Goal: Task Accomplishment & Management: Use online tool/utility

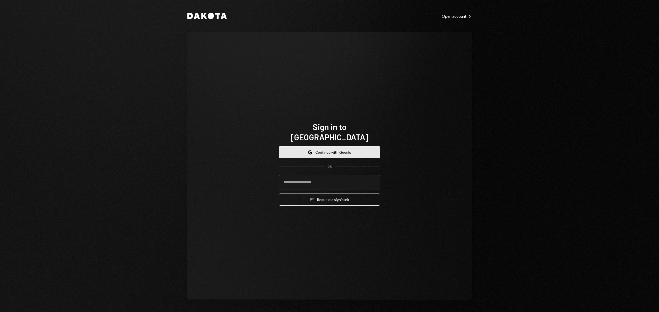
click at [361, 146] on button "Google Continue with Google" at bounding box center [329, 152] width 101 height 12
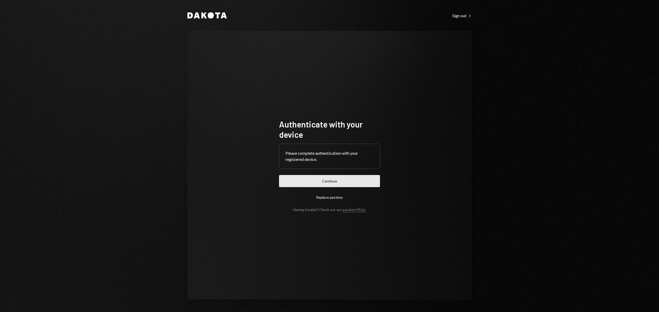
click at [296, 181] on button "Continue" at bounding box center [329, 181] width 101 height 12
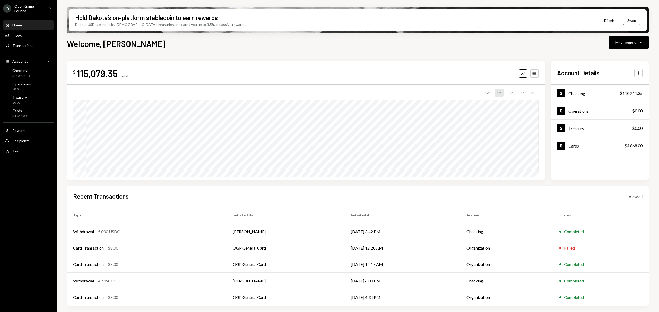
click at [45, 4] on div "O Open Game Founda... Caret Down" at bounding box center [28, 8] width 57 height 9
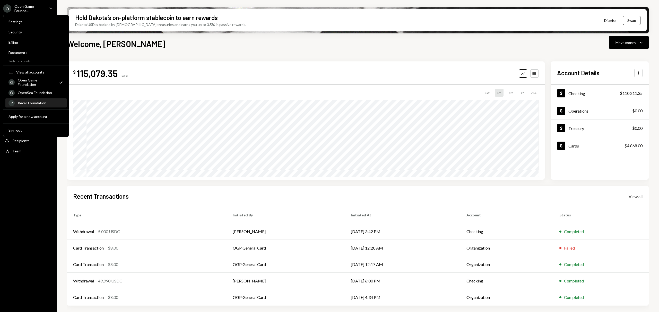
click at [46, 106] on div "R Recall Foundation" at bounding box center [35, 103] width 55 height 9
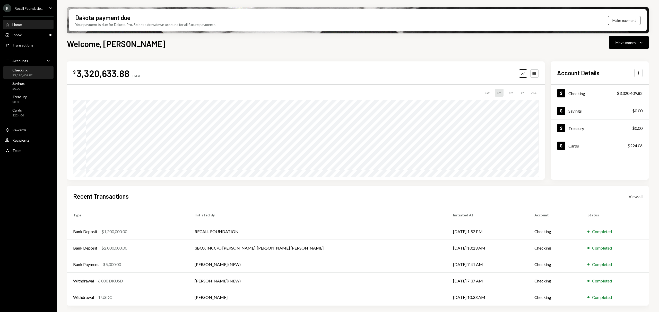
click at [30, 73] on div "$3,320,409.82" at bounding box center [22, 75] width 20 height 4
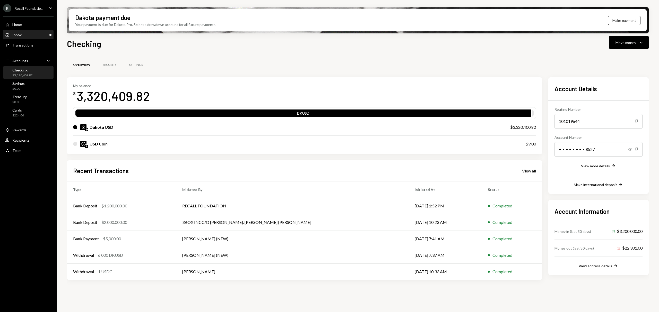
click at [21, 33] on div "Inbox" at bounding box center [16, 35] width 9 height 4
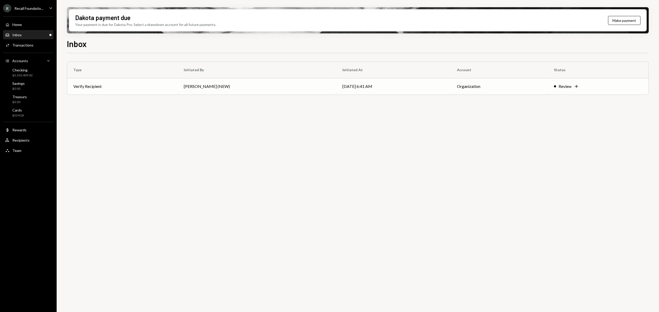
click at [387, 94] on td "10/11/25 6:41 AM" at bounding box center [393, 86] width 115 height 16
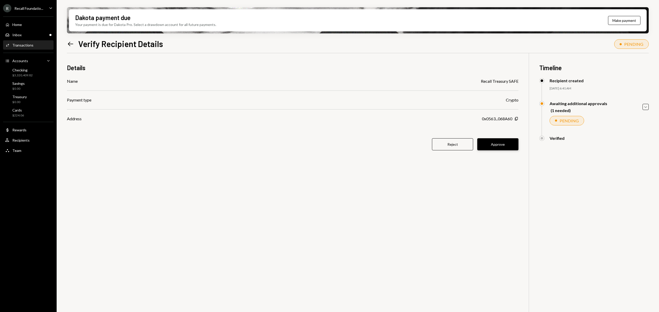
click at [508, 147] on button "Approve" at bounding box center [497, 144] width 41 height 12
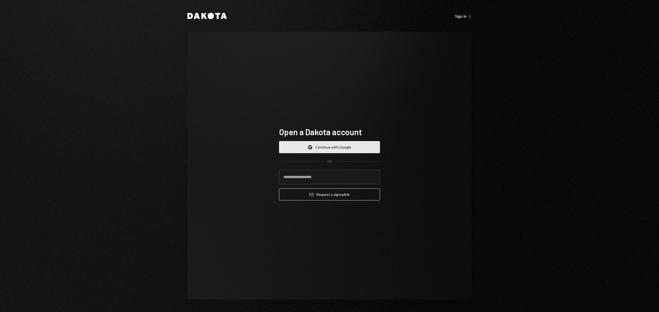
click at [316, 148] on button "Google Continue with Google" at bounding box center [329, 147] width 101 height 12
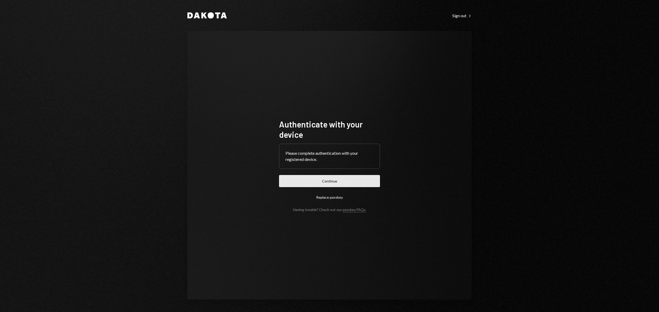
click at [342, 181] on button "Continue" at bounding box center [329, 181] width 101 height 12
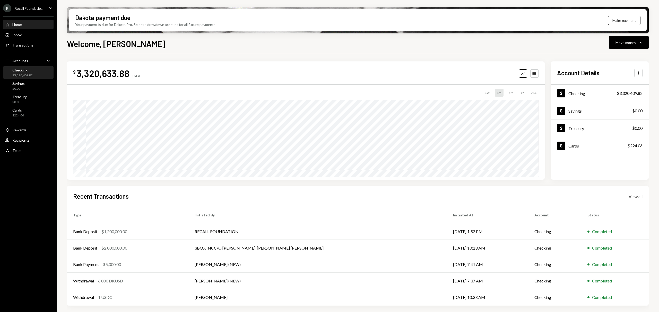
click at [46, 77] on div "Checking $3,320,409.82" at bounding box center [28, 73] width 46 height 10
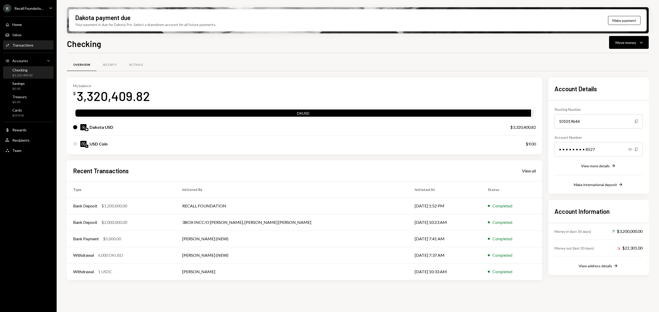
click at [42, 46] on div "Activities Transactions" at bounding box center [28, 45] width 46 height 5
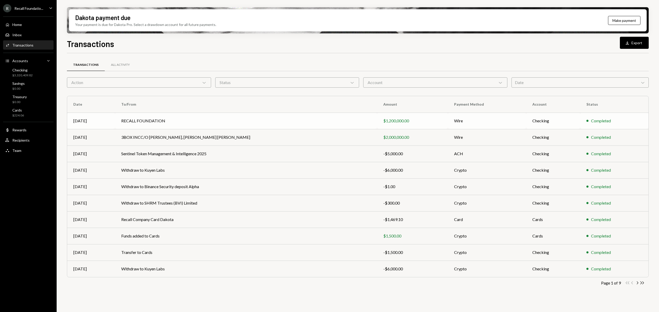
click at [204, 114] on td "RECALL FOUNDATION" at bounding box center [246, 121] width 262 height 16
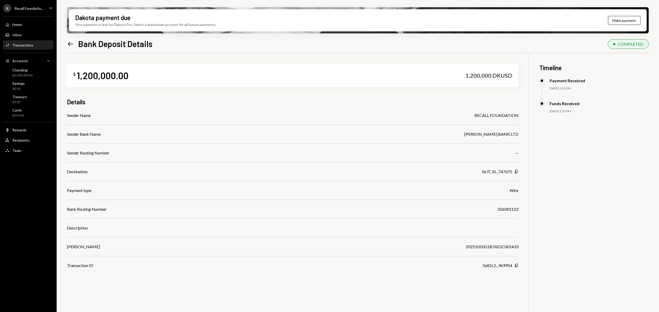
click at [39, 43] on div "Activities Transactions" at bounding box center [28, 45] width 46 height 5
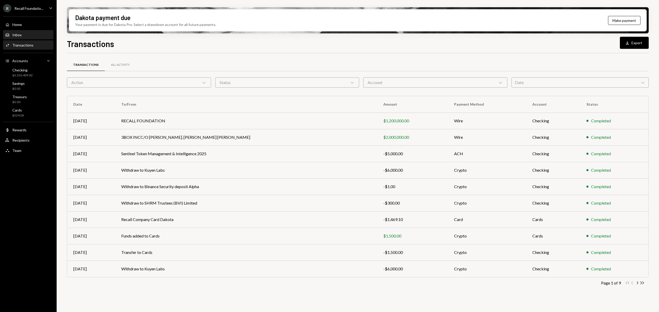
click at [35, 33] on div "Inbox Inbox" at bounding box center [28, 35] width 46 height 5
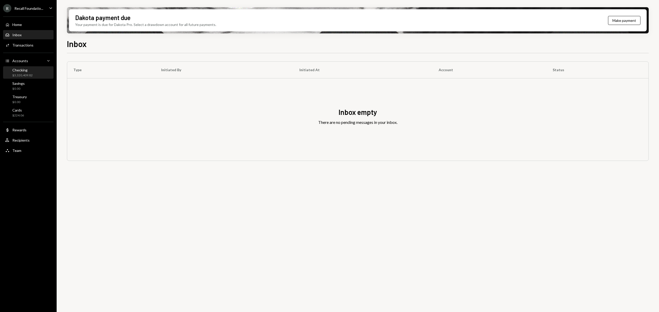
click at [31, 70] on div "Checking" at bounding box center [22, 70] width 20 height 4
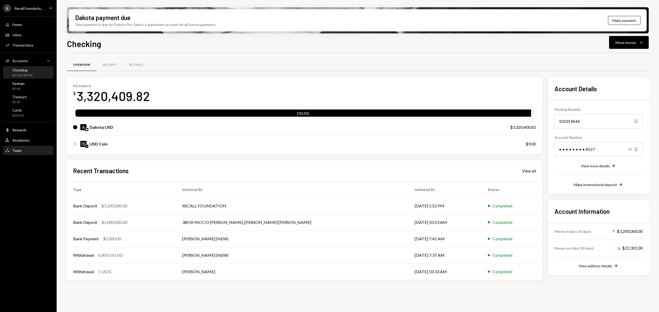
click at [31, 149] on div "Team Team" at bounding box center [28, 151] width 46 height 5
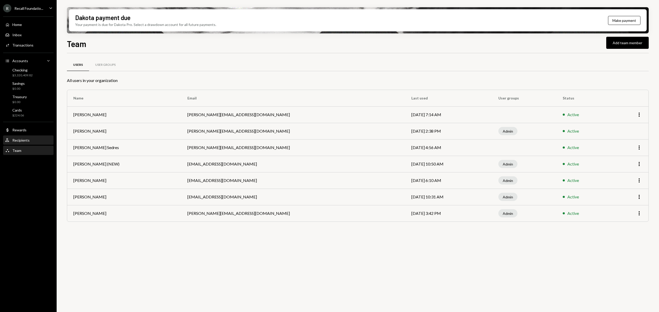
click at [33, 139] on div "User Recipients" at bounding box center [28, 140] width 46 height 5
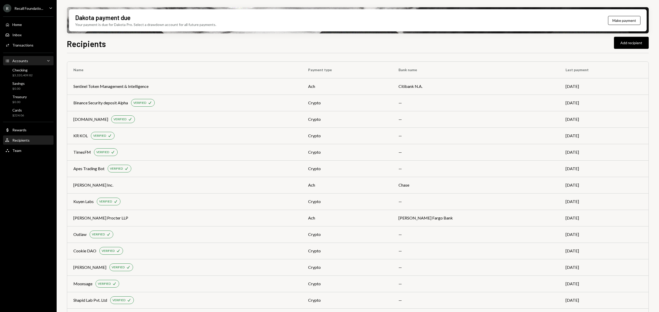
click at [40, 65] on div "Accounts Accounts Caret Down" at bounding box center [28, 61] width 46 height 9
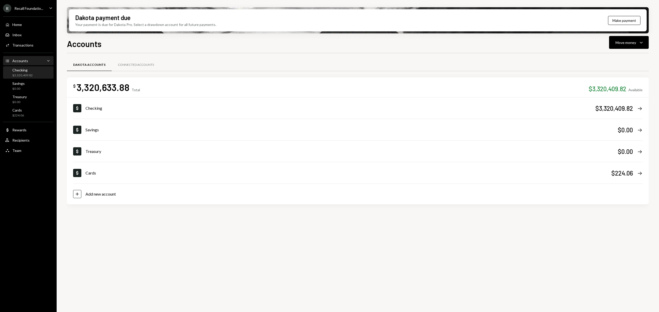
click at [36, 68] on div "Checking $3,320,409.82" at bounding box center [28, 73] width 46 height 10
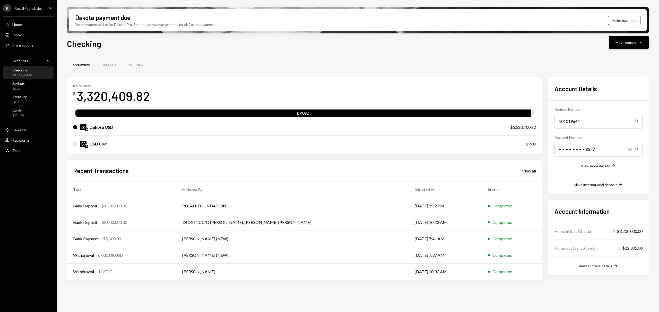
click at [636, 41] on div "Move money Caret Down" at bounding box center [628, 42] width 27 height 6
click at [626, 60] on div "Send" at bounding box center [625, 57] width 38 height 5
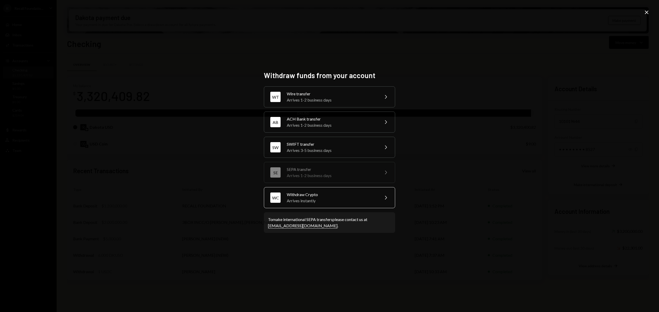
click at [316, 199] on div "Arrives instantly" at bounding box center [332, 201] width 90 height 6
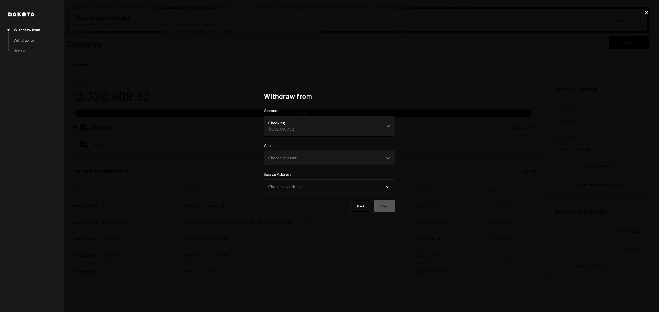
click at [311, 126] on body "R Recall Foundatio... Caret Down Home Home Inbox Inbox Activities Transactions …" at bounding box center [329, 156] width 659 height 312
click at [324, 159] on body "R Recall Foundatio... Caret Down Home Home Inbox Inbox Activities Transactions …" at bounding box center [329, 156] width 659 height 312
select select "****"
click at [390, 205] on button "Next" at bounding box center [384, 206] width 21 height 12
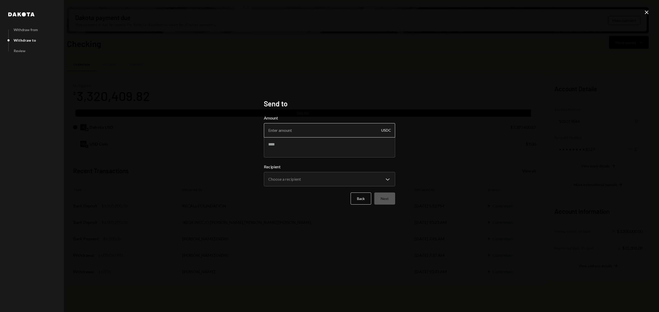
click at [327, 132] on input "Amount" at bounding box center [329, 130] width 131 height 14
type input "10"
click at [313, 185] on body "R Recall Foundatio... Caret Down Home Home Inbox Inbox Activities Transactions …" at bounding box center [329, 156] width 659 height 312
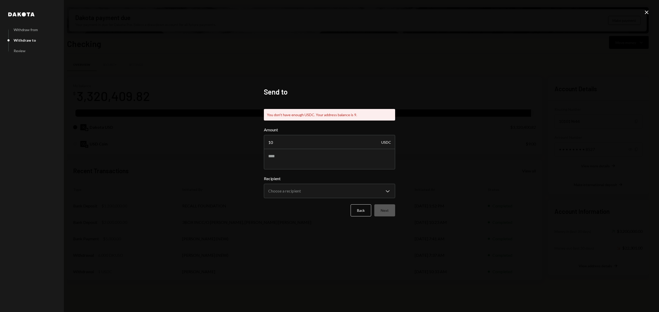
click at [238, 134] on div "**********" at bounding box center [329, 156] width 659 height 312
click at [366, 212] on button "Back" at bounding box center [361, 211] width 21 height 12
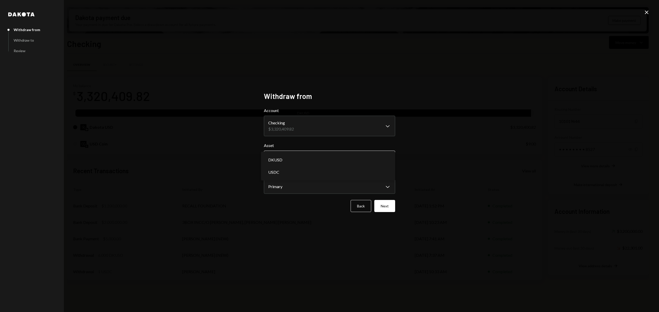
click at [366, 153] on body "R Recall Foundatio... Caret Down Home Home Inbox Inbox Activities Transactions …" at bounding box center [329, 156] width 659 height 312
select select "*****"
click at [387, 206] on button "Next" at bounding box center [384, 206] width 21 height 12
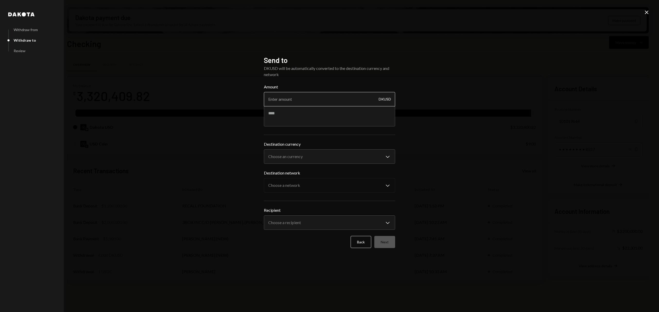
click at [358, 96] on input "Amount" at bounding box center [329, 99] width 131 height 14
type input "10"
click at [344, 149] on div "**********" at bounding box center [329, 181] width 131 height 97
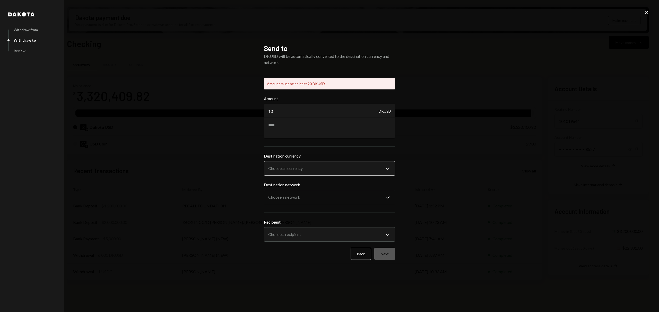
click at [330, 174] on body "R Recall Foundatio... Caret Down Home Home Inbox Inbox Activities Transactions …" at bounding box center [329, 156] width 659 height 312
select select "****"
click at [331, 171] on body "R Recall Foundatio... Caret Down Home Home Inbox Inbox Activities Transactions …" at bounding box center [329, 156] width 659 height 312
click at [159, 135] on div "**********" at bounding box center [329, 156] width 659 height 312
drag, startPoint x: 313, startPoint y: 109, endPoint x: 231, endPoint y: 110, distance: 82.1
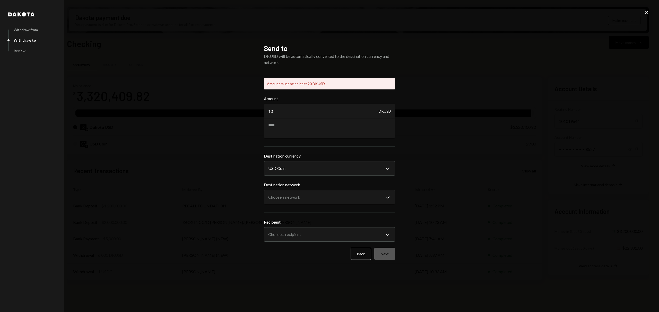
click at [231, 110] on div "**********" at bounding box center [329, 156] width 659 height 312
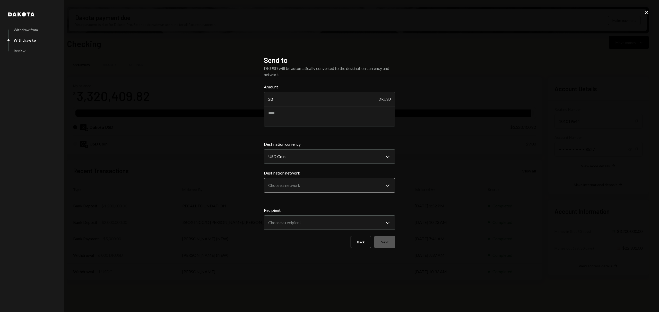
type input "20"
click at [325, 184] on body "R Recall Foundatio... Caret Down Home Home Inbox Inbox Activities Transactions …" at bounding box center [329, 156] width 659 height 312
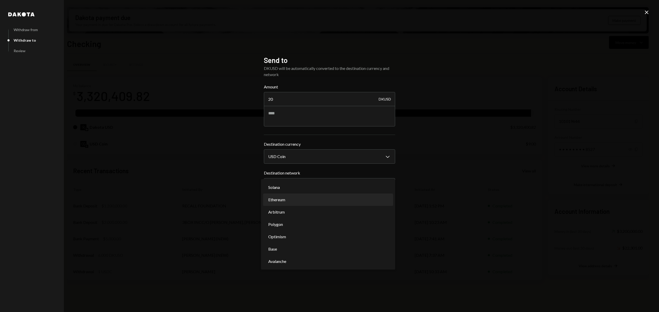
select select "**********"
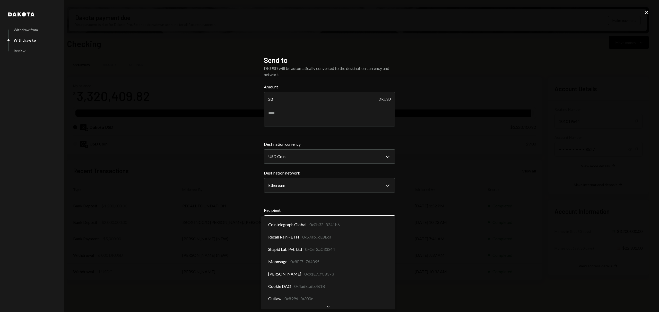
click at [321, 222] on body "R Recall Foundatio... Caret Down Home Home Inbox Inbox Activities Transactions …" at bounding box center [329, 156] width 659 height 312
select select "**********"
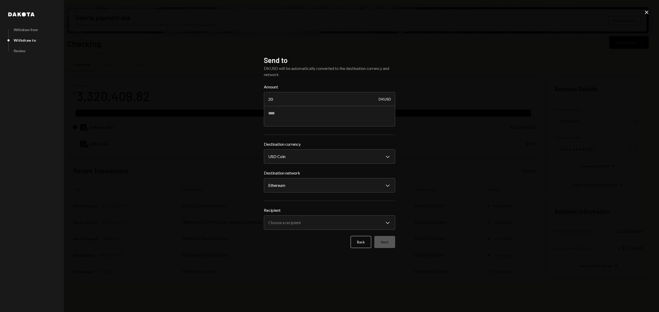
click at [213, 185] on div "**********" at bounding box center [329, 156] width 659 height 312
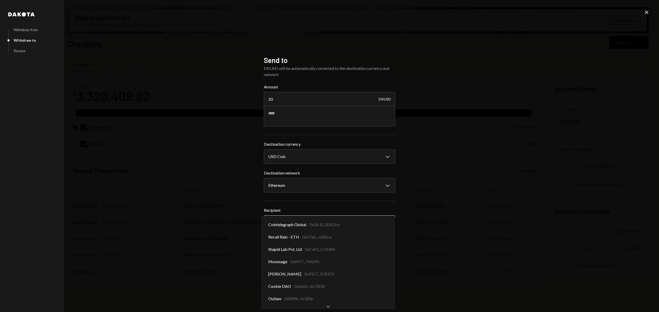
click at [320, 224] on body "R Recall Foundatio... Caret Down Home Home Inbox Inbox Activities Transactions …" at bounding box center [329, 156] width 659 height 312
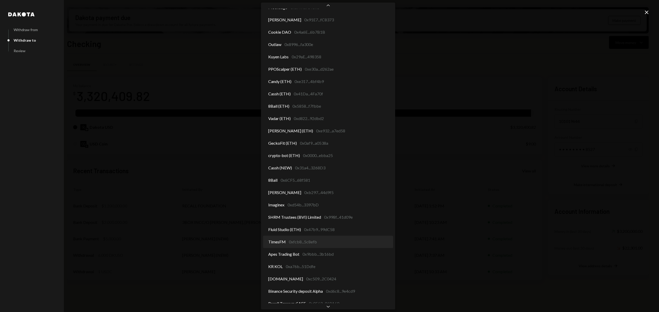
scroll to position [49, 0]
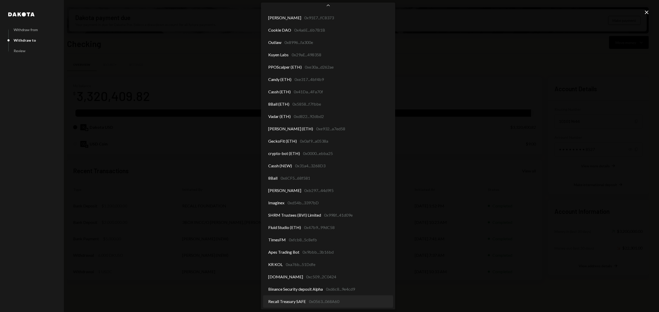
select select "**********"
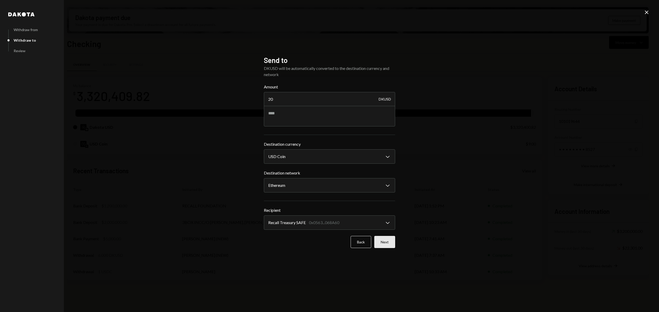
click at [382, 244] on button "Next" at bounding box center [384, 242] width 21 height 12
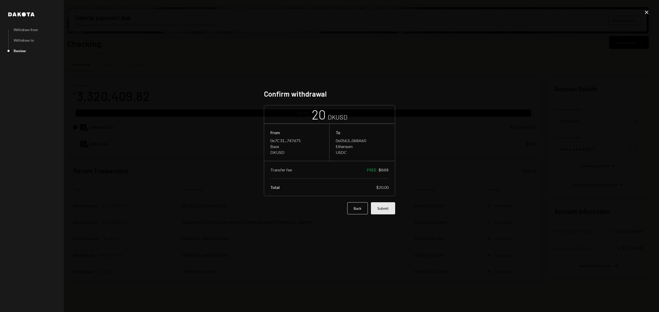
click at [382, 204] on button "Submit" at bounding box center [383, 209] width 24 height 12
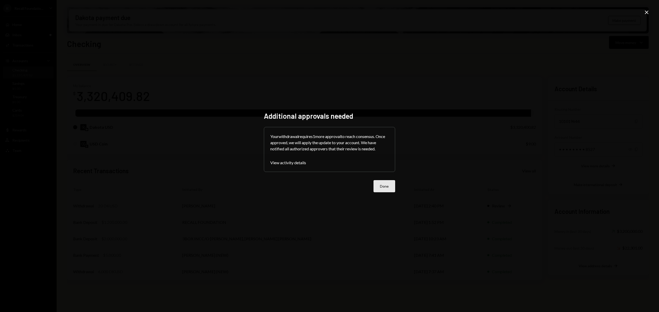
click at [388, 188] on button "Done" at bounding box center [384, 186] width 22 height 12
